Goal: Transaction & Acquisition: Subscribe to service/newsletter

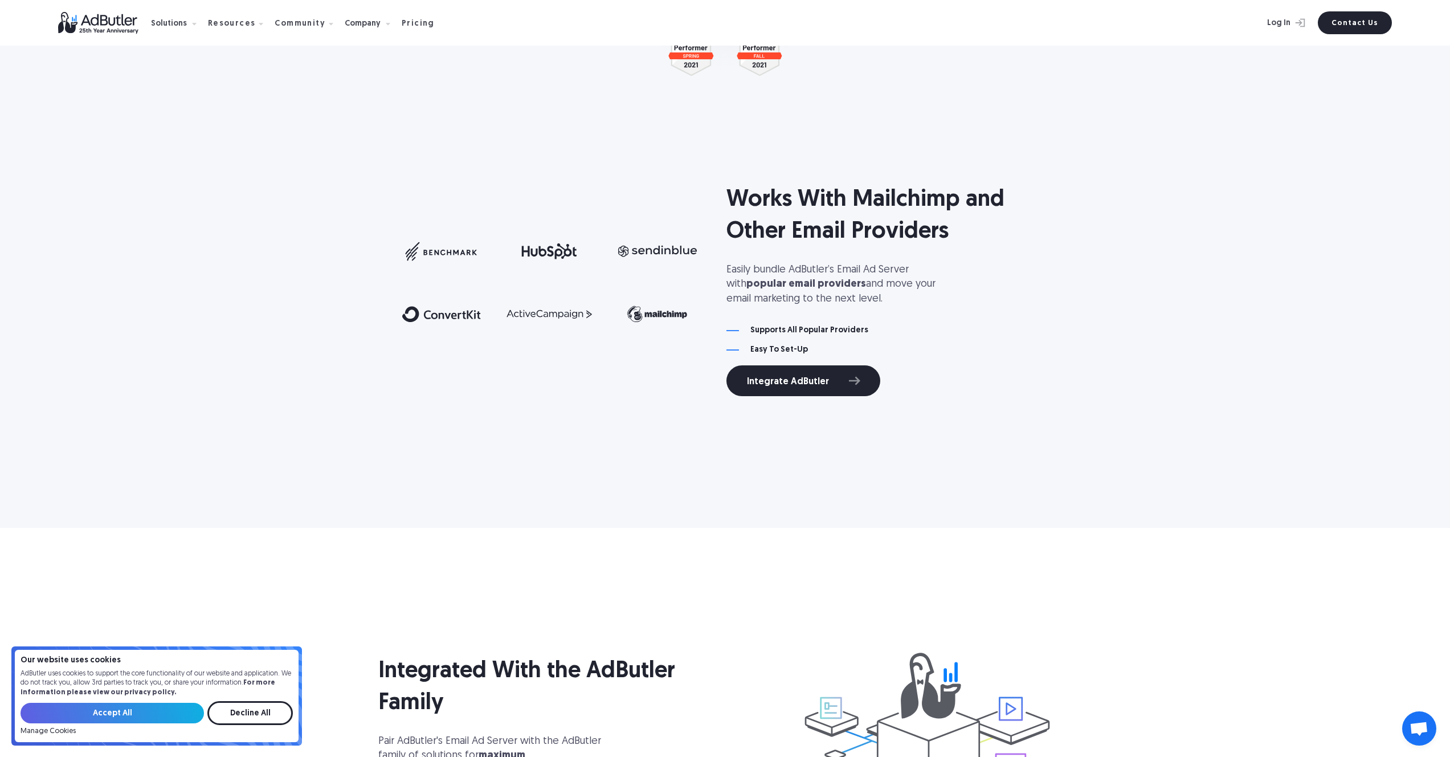
scroll to position [2188, 0]
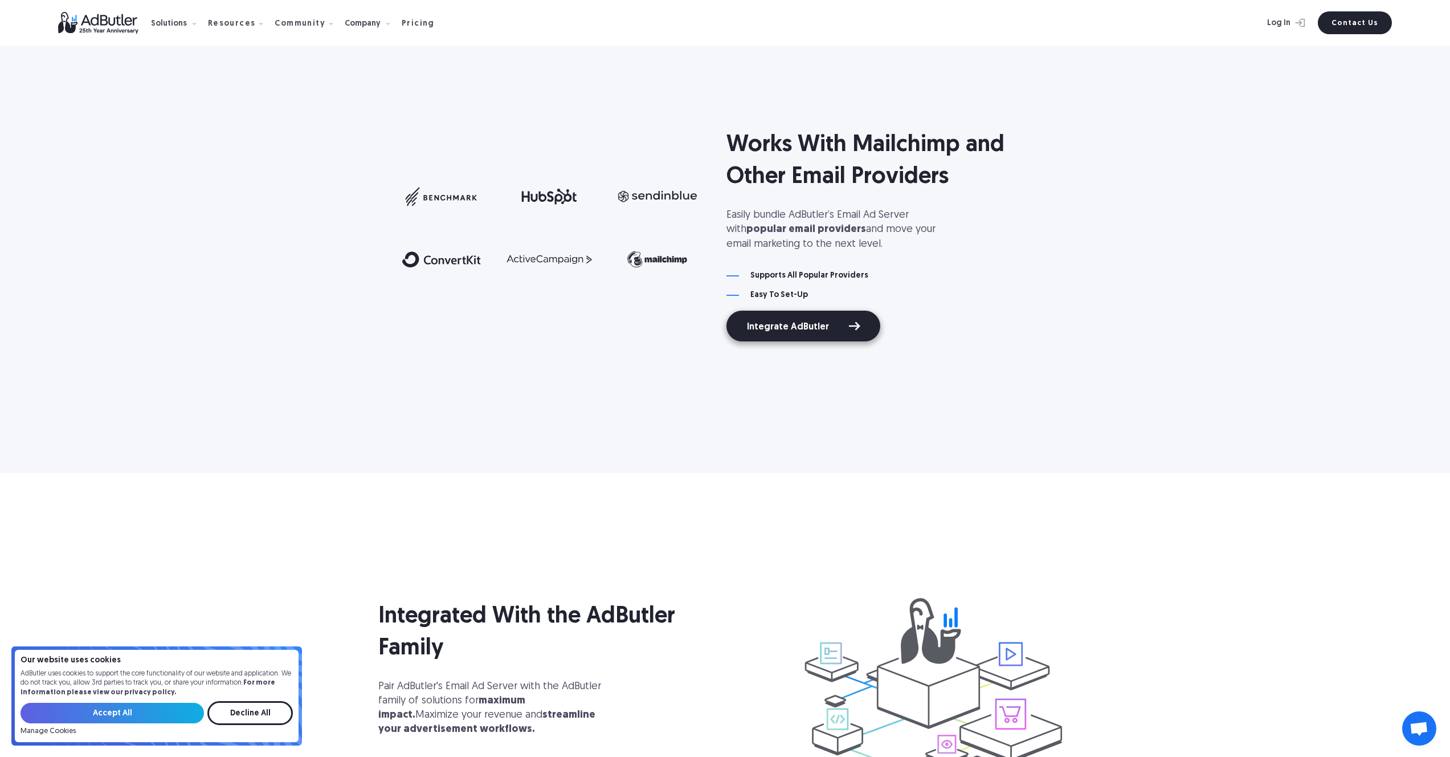
click at [782, 335] on link "Integrate AdButler" at bounding box center [803, 325] width 154 height 31
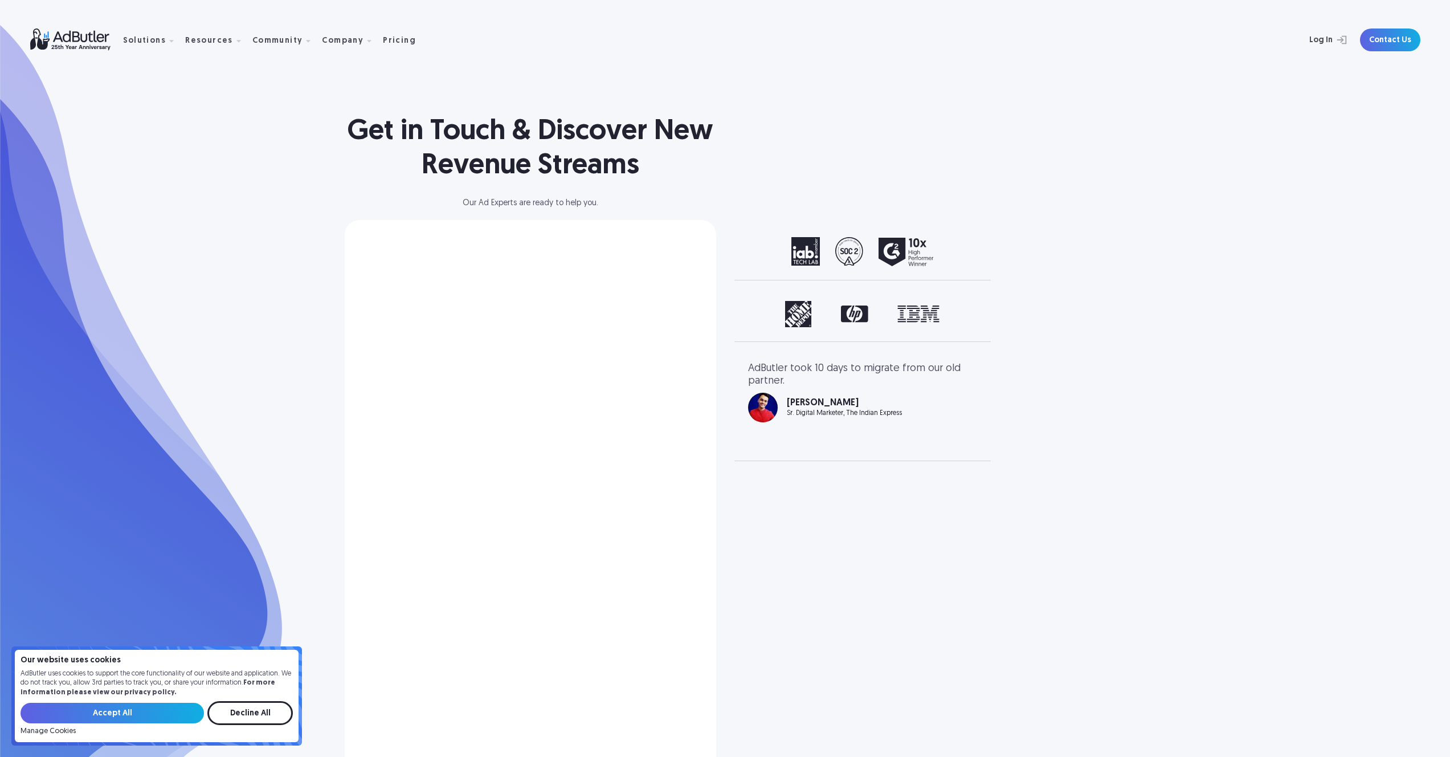
select select "[GEOGRAPHIC_DATA]"
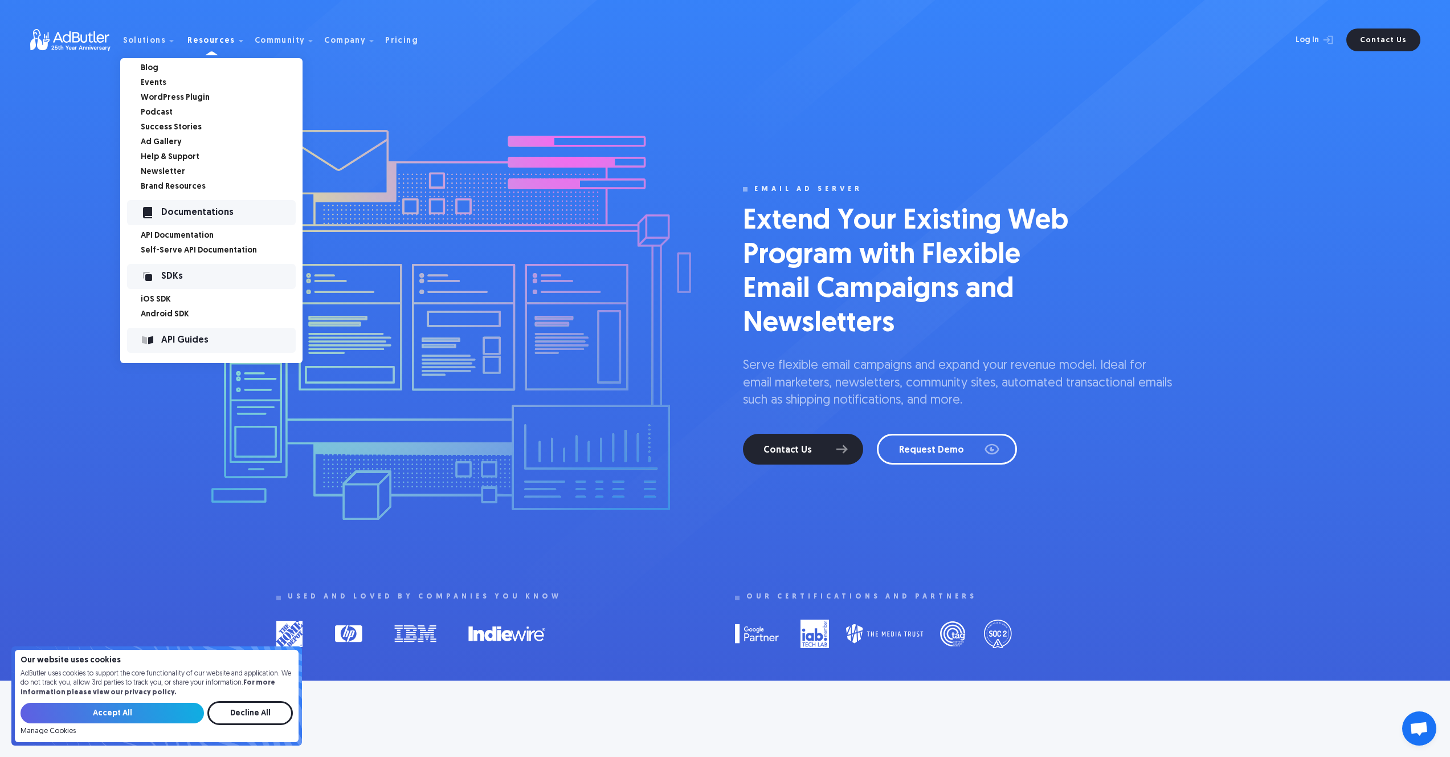
click at [170, 237] on link "API Documentation" at bounding box center [222, 236] width 162 height 8
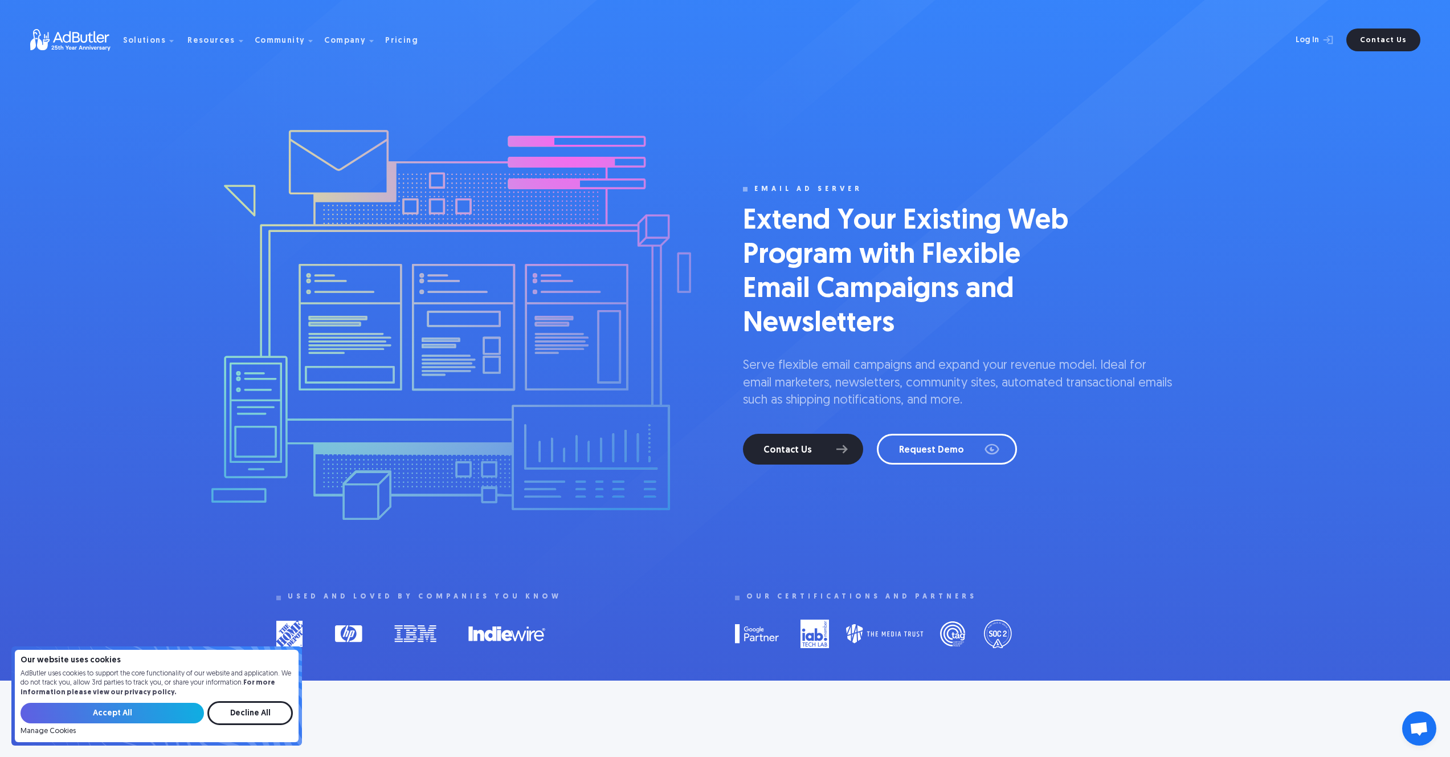
click at [60, 40] on img at bounding box center [76, 40] width 93 height 22
